Goal: Transaction & Acquisition: Purchase product/service

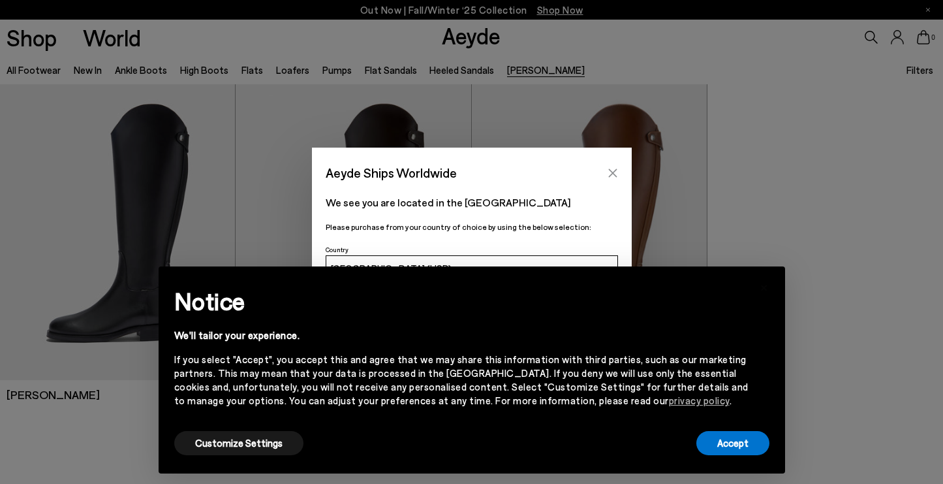
click at [610, 174] on icon "Close" at bounding box center [613, 173] width 10 height 10
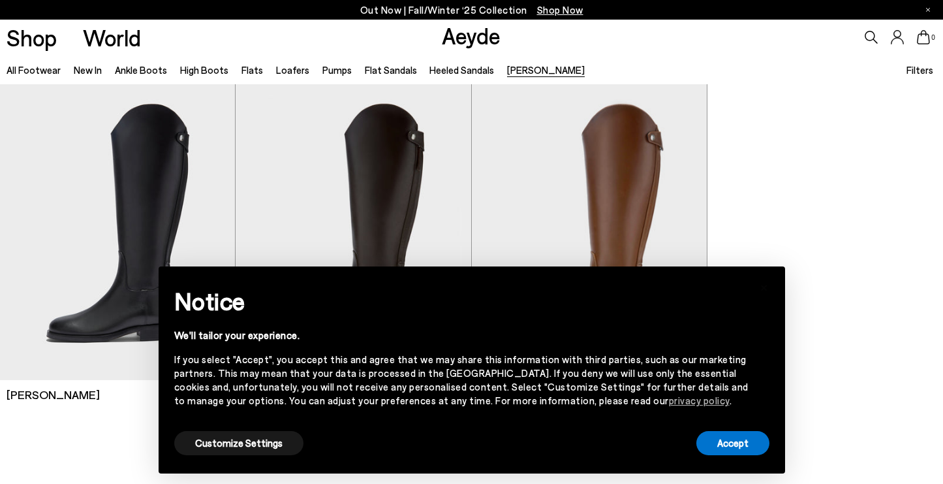
click at [818, 367] on div at bounding box center [471, 256] width 943 height 345
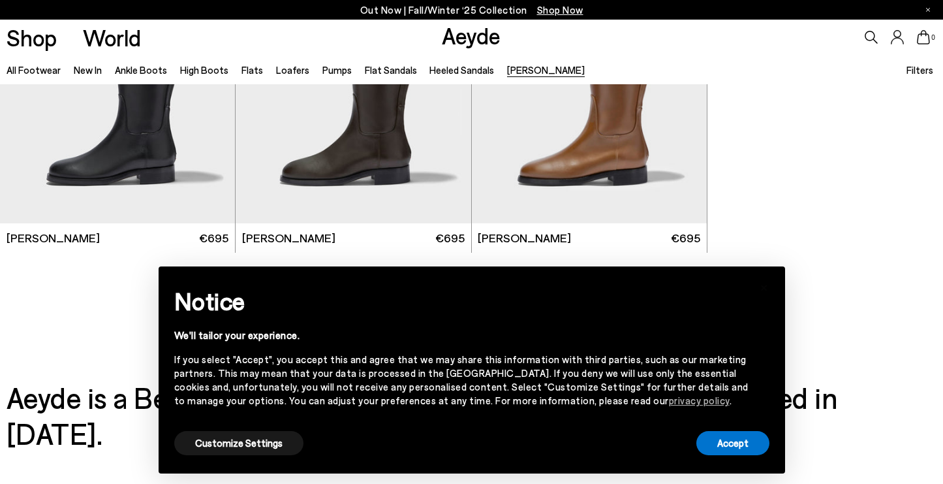
scroll to position [161, 0]
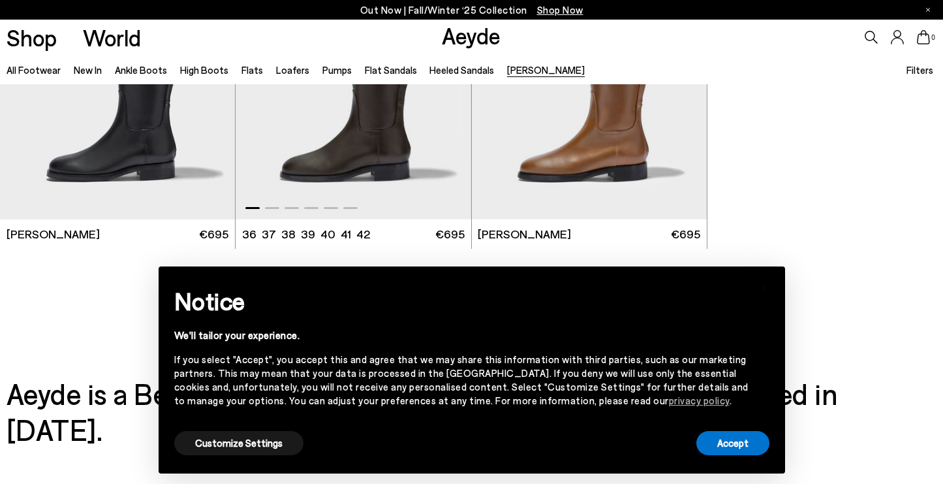
click at [384, 147] on img "1 / 6" at bounding box center [353, 72] width 235 height 296
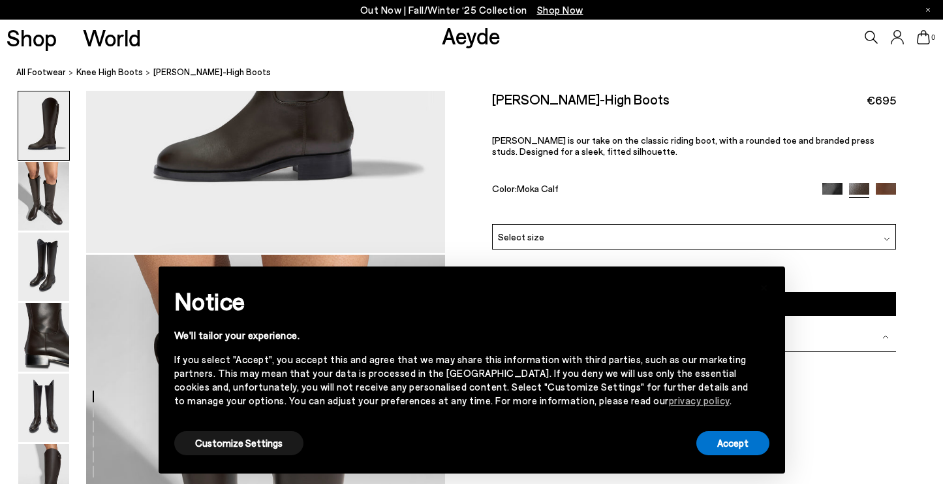
scroll to position [319, 0]
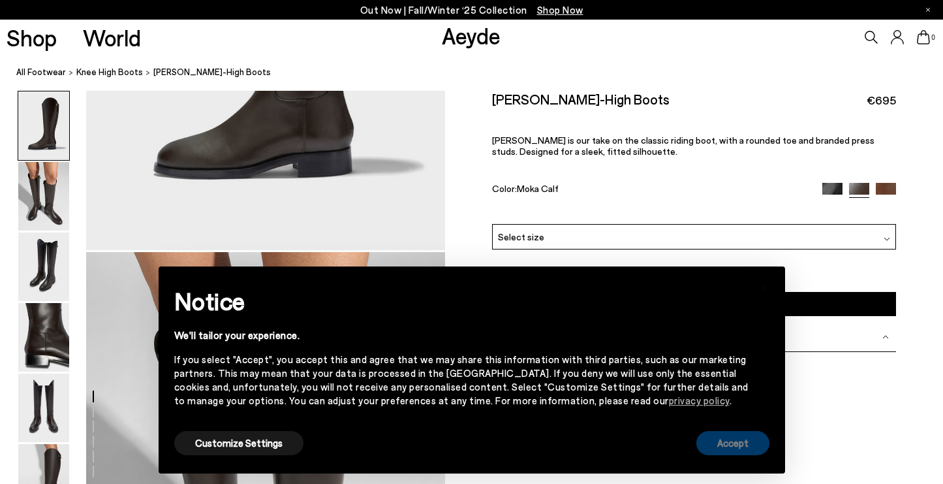
click at [719, 441] on button "Accept" at bounding box center [732, 443] width 73 height 24
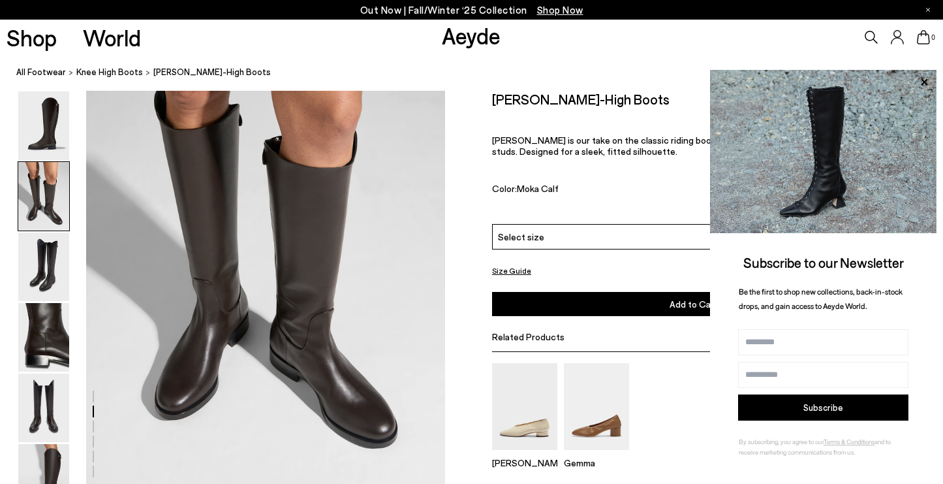
scroll to position [565, 0]
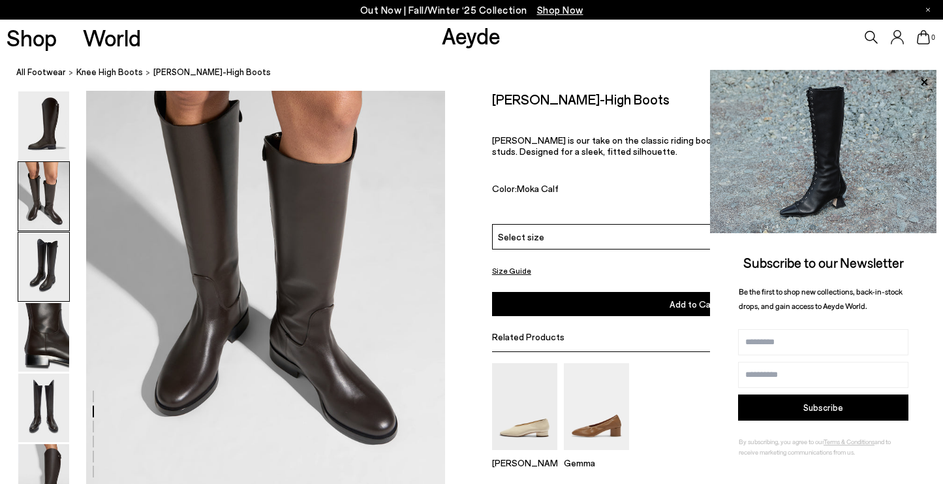
click at [54, 275] on img at bounding box center [43, 266] width 51 height 69
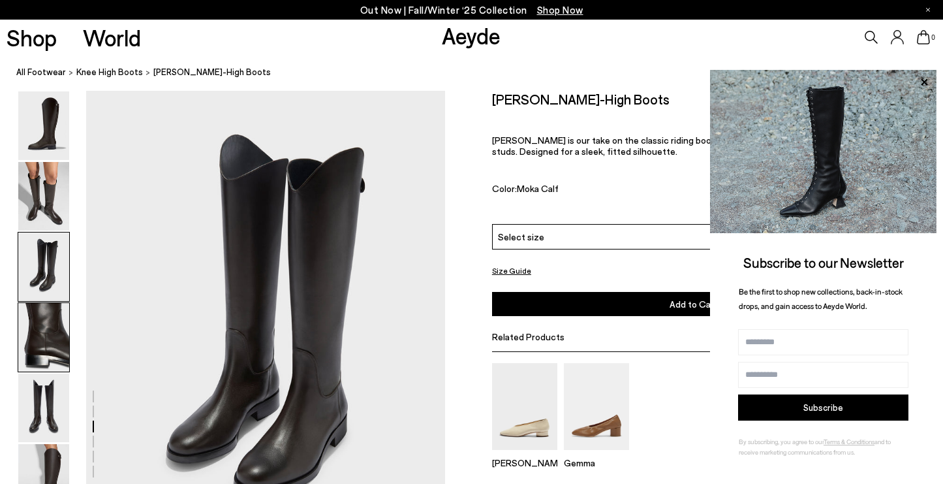
click at [50, 309] on img at bounding box center [43, 337] width 51 height 69
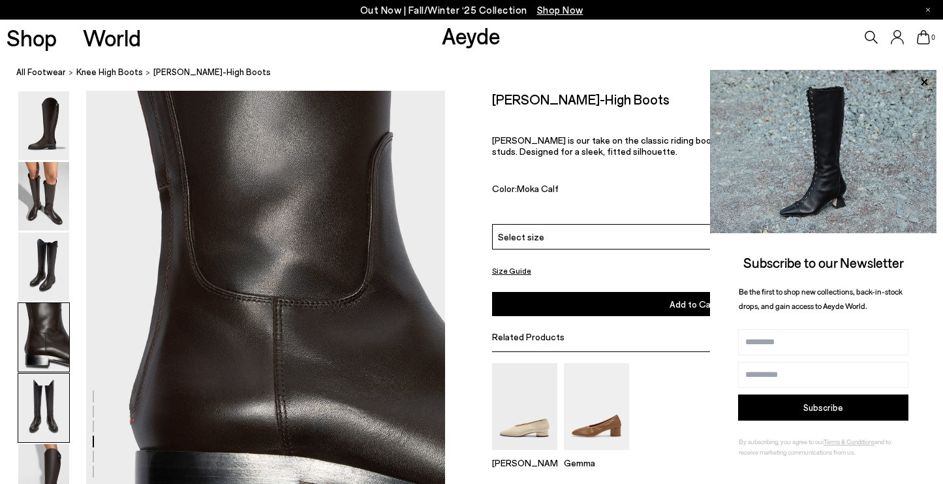
click at [48, 401] on img at bounding box center [43, 407] width 51 height 69
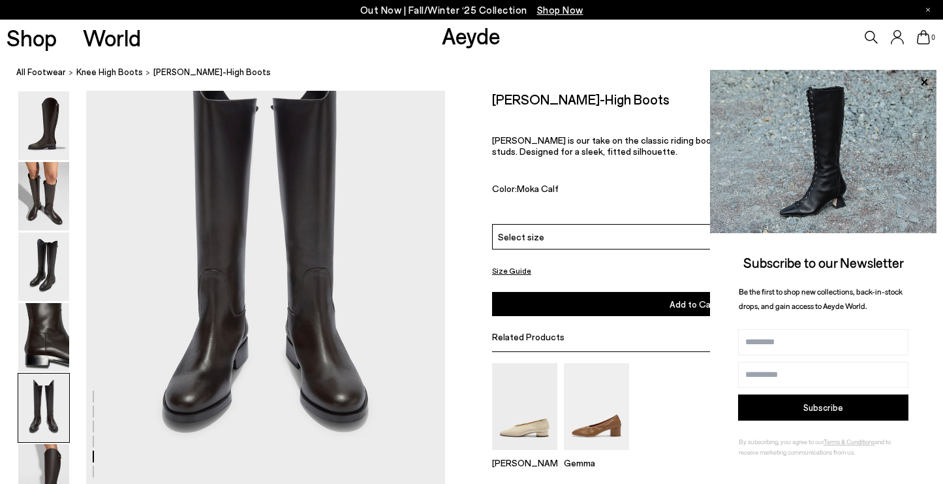
scroll to position [1999, 0]
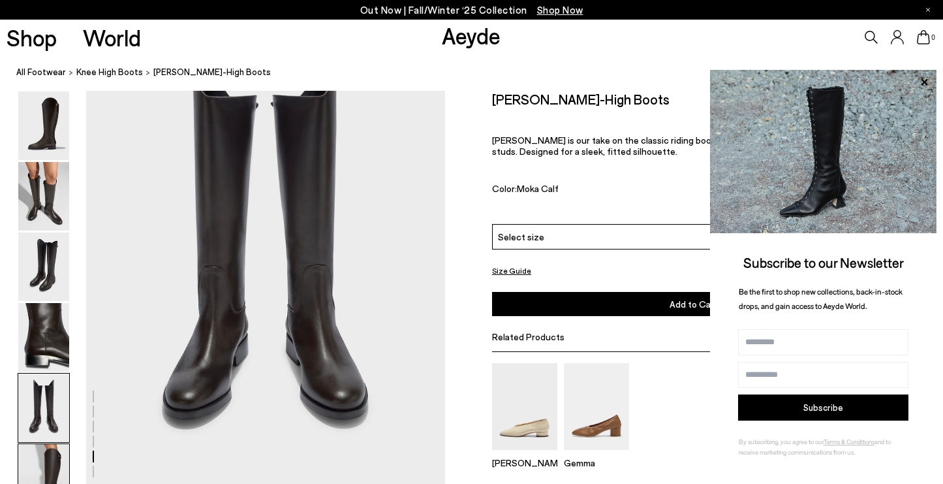
click at [45, 460] on img at bounding box center [43, 478] width 51 height 69
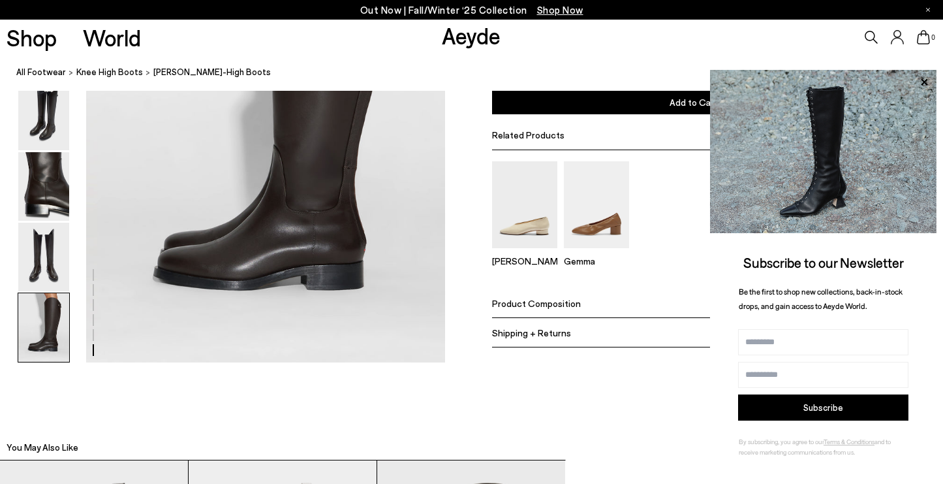
scroll to position [2627, 0]
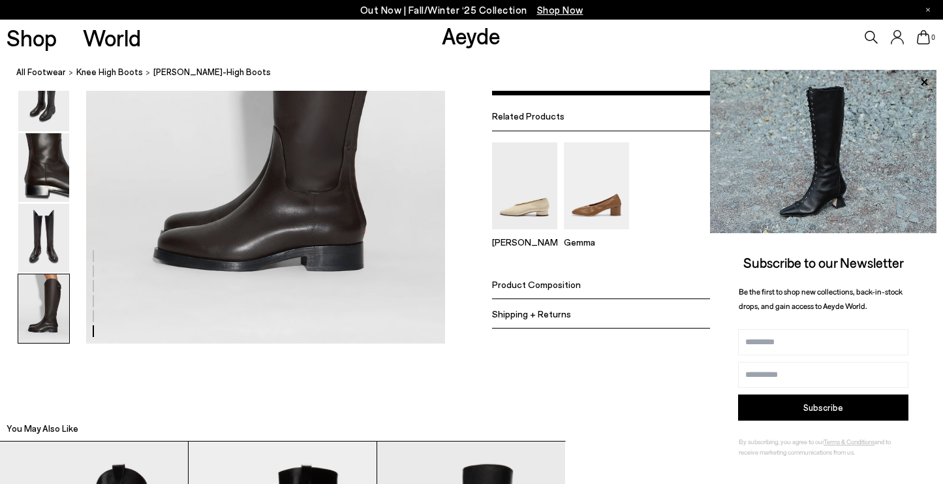
click at [543, 289] on span "Product Composition" at bounding box center [536, 284] width 89 height 11
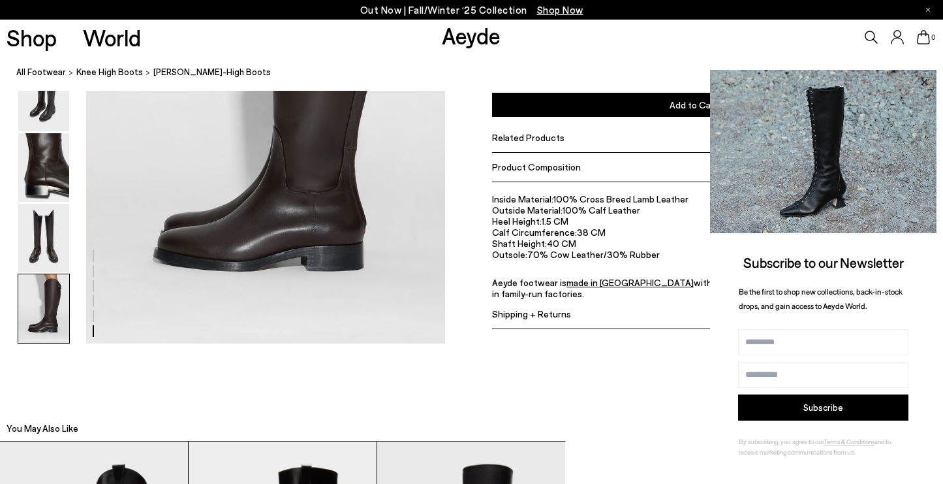
click at [922, 83] on icon at bounding box center [924, 81] width 7 height 7
click at [924, 84] on icon at bounding box center [924, 82] width 17 height 17
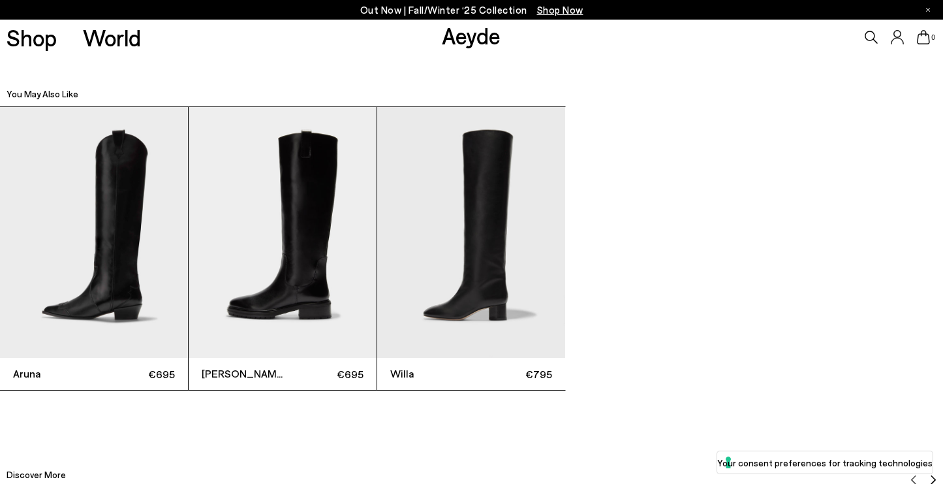
scroll to position [2963, 0]
